Goal: Task Accomplishment & Management: Manage account settings

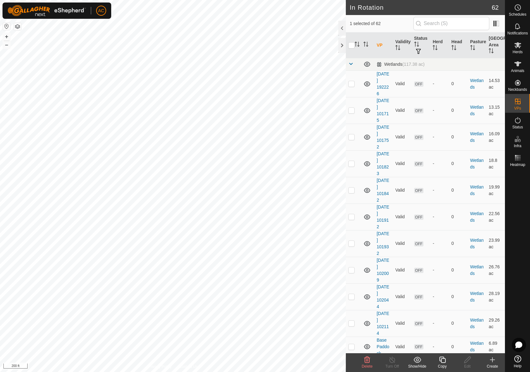
click at [444, 364] on div "Copy" at bounding box center [442, 367] width 25 height 6
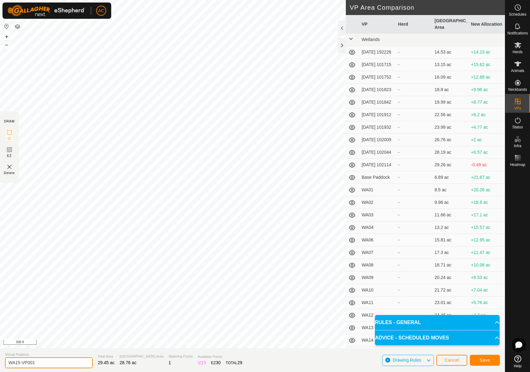
click at [37, 365] on input "WA15-VP001" at bounding box center [49, 363] width 88 height 11
drag, startPoint x: 45, startPoint y: 363, endPoint x: 3, endPoint y: 370, distance: 42.6
click at [3, 370] on section "Virtual Paddock WA15-VP001 Total Area 29.45 ac Grazing Area 28.76 ac Watering P…" at bounding box center [252, 361] width 505 height 24
type input "WA WB Transition"
click at [485, 361] on span "Save" at bounding box center [485, 360] width 11 height 5
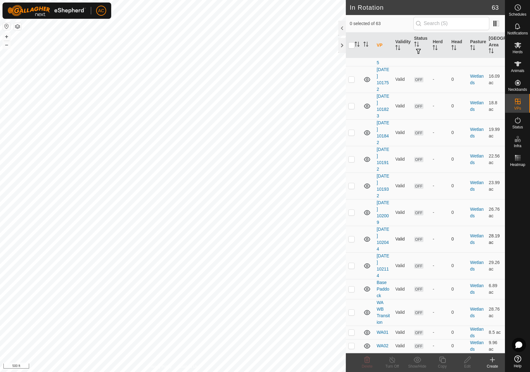
scroll to position [63, 0]
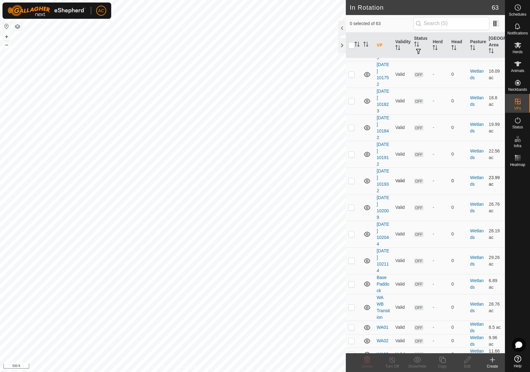
click at [350, 179] on p-checkbox at bounding box center [352, 180] width 6 height 5
checkbox input "true"
click at [351, 207] on p-checkbox at bounding box center [352, 207] width 6 height 5
checkbox input "true"
click at [350, 180] on p-checkbox at bounding box center [352, 180] width 6 height 5
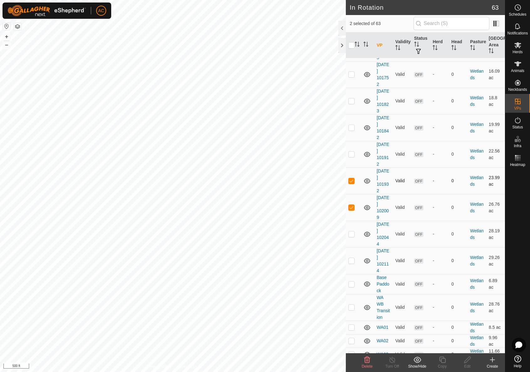
checkbox input "false"
click at [353, 209] on p-checkbox at bounding box center [352, 207] width 6 height 5
checkbox input "false"
click at [517, 66] on icon at bounding box center [518, 64] width 8 height 8
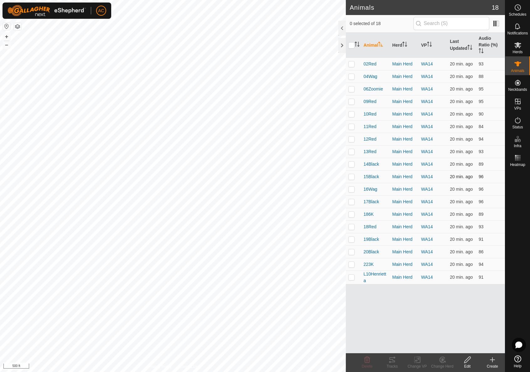
click at [352, 174] on p-tablecheckbox at bounding box center [352, 176] width 6 height 5
checkbox input "true"
click at [349, 190] on p-checkbox at bounding box center [352, 189] width 6 height 5
checkbox input "true"
click at [352, 203] on p-checkbox at bounding box center [352, 201] width 6 height 5
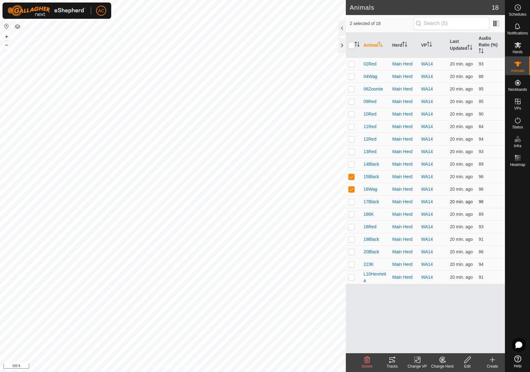
checkbox input "true"
click at [353, 216] on p-checkbox at bounding box center [352, 214] width 6 height 5
checkbox input "true"
click at [350, 232] on td at bounding box center [353, 227] width 15 height 13
checkbox input "true"
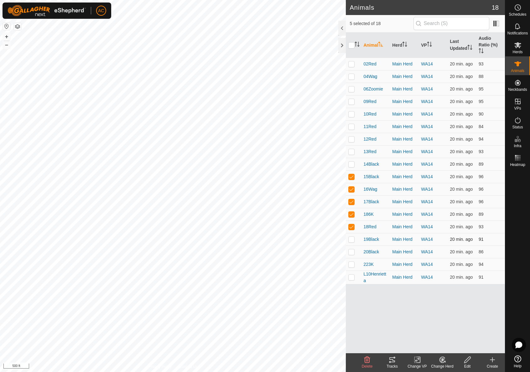
click at [351, 239] on p-checkbox at bounding box center [352, 239] width 6 height 5
checkbox input "true"
click at [351, 254] on p-checkbox at bounding box center [352, 251] width 6 height 5
checkbox input "true"
click at [352, 266] on p-checkbox at bounding box center [352, 264] width 6 height 5
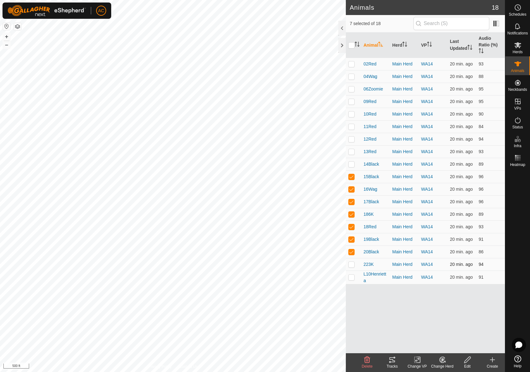
checkbox input "true"
click at [353, 280] on p-tablecheckbox at bounding box center [352, 277] width 6 height 5
checkbox input "true"
click at [393, 360] on icon at bounding box center [393, 360] width 6 height 5
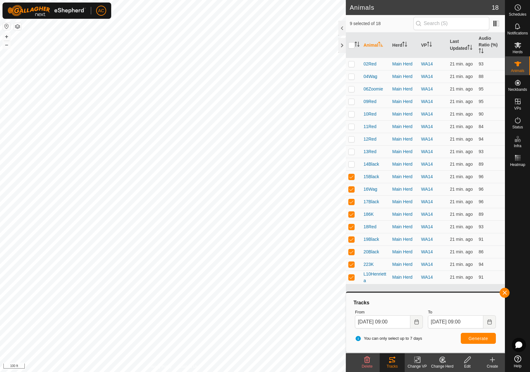
drag, startPoint x: 505, startPoint y: 295, endPoint x: 499, endPoint y: 296, distance: 5.4
click at [505, 295] on button "button" at bounding box center [505, 293] width 10 height 10
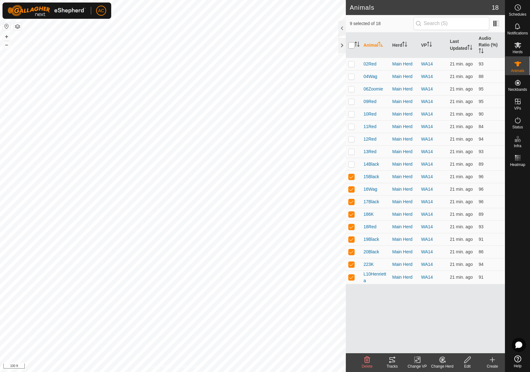
click at [352, 45] on input "checkbox" at bounding box center [352, 45] width 6 height 6
checkbox input "true"
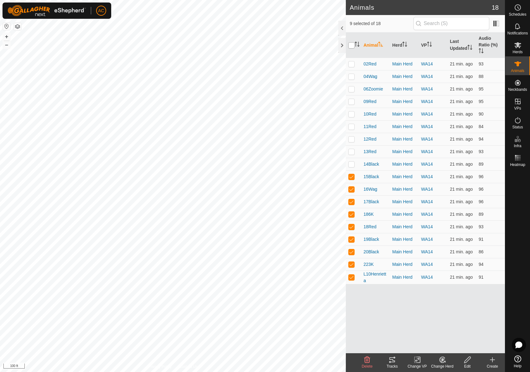
checkbox input "true"
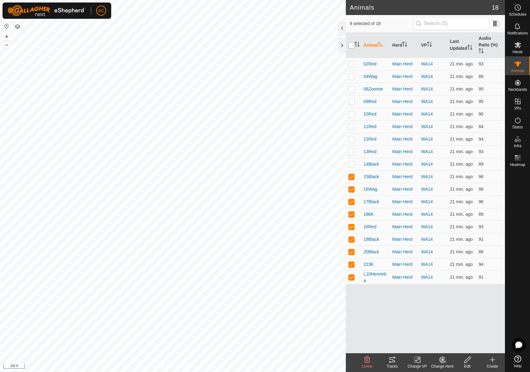
checkbox input "true"
click at [352, 45] on input "checkbox" at bounding box center [352, 45] width 6 height 6
checkbox input "false"
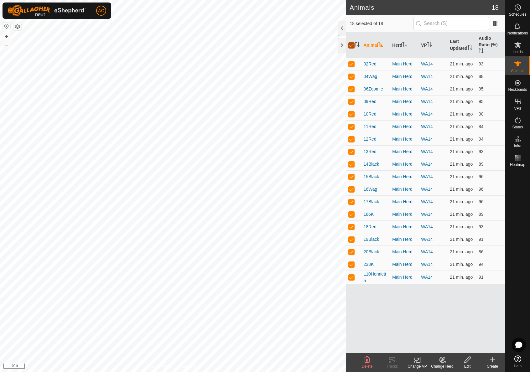
checkbox input "false"
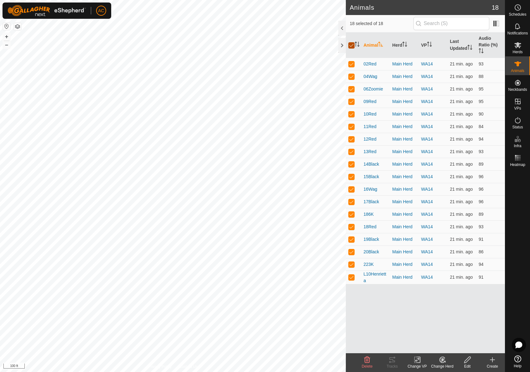
checkbox input "false"
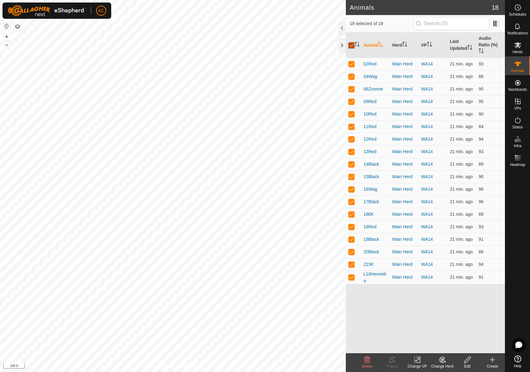
checkbox input "false"
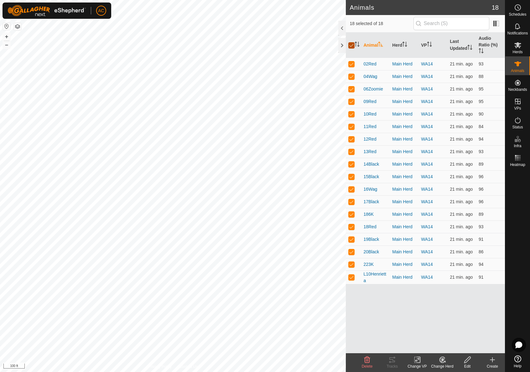
checkbox input "false"
